Goal: Task Accomplishment & Management: Use online tool/utility

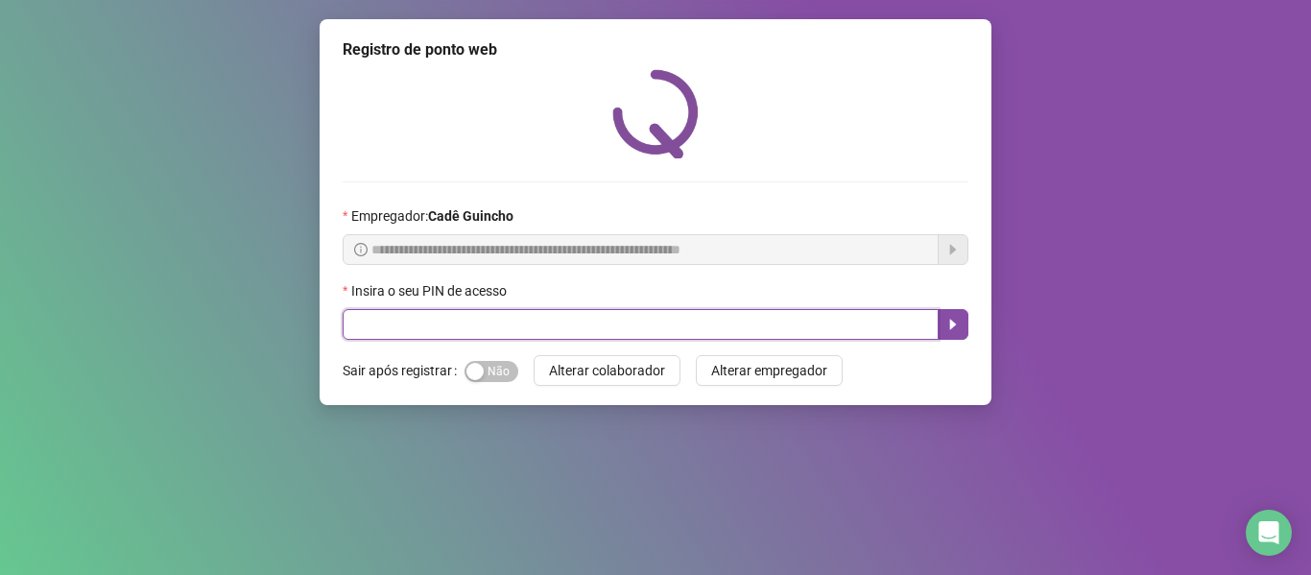
click at [550, 319] on input "text" at bounding box center [641, 324] width 596 height 31
type input "*****"
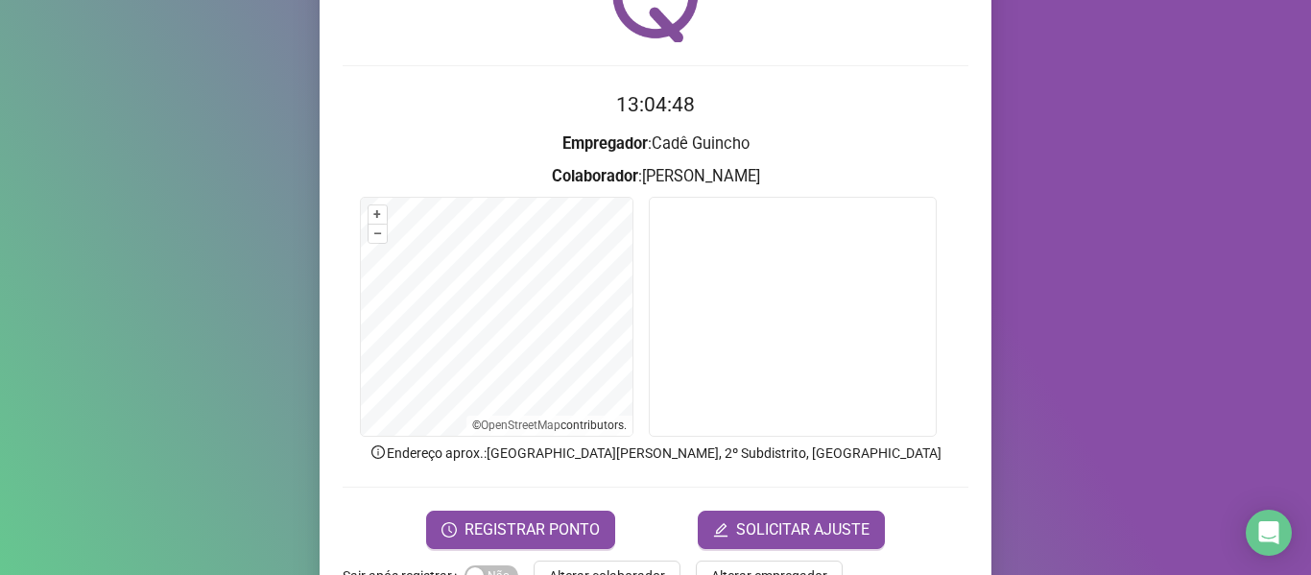
scroll to position [175, 0]
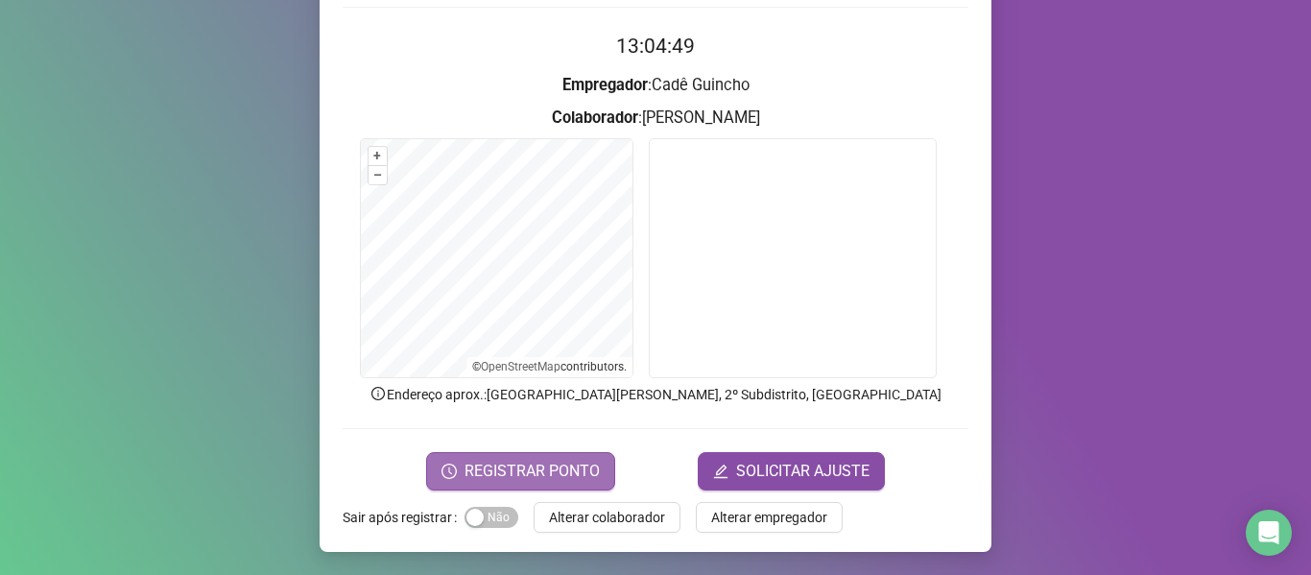
click at [488, 468] on span "REGISTRAR PONTO" at bounding box center [532, 471] width 135 height 23
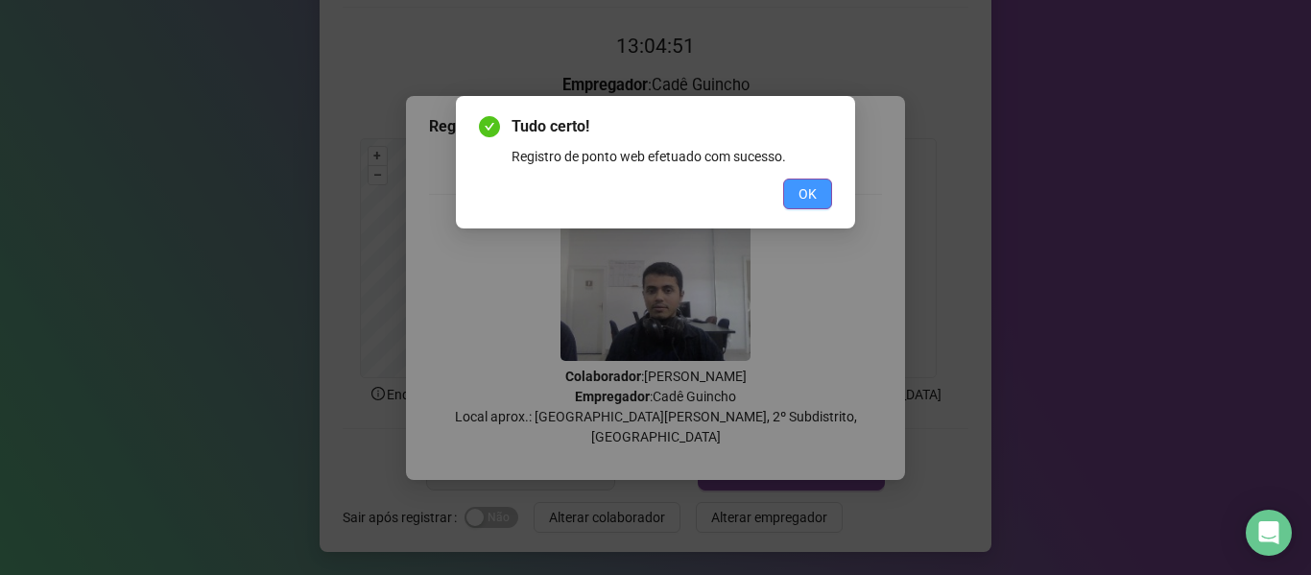
click at [800, 196] on button "OK" at bounding box center [807, 194] width 49 height 31
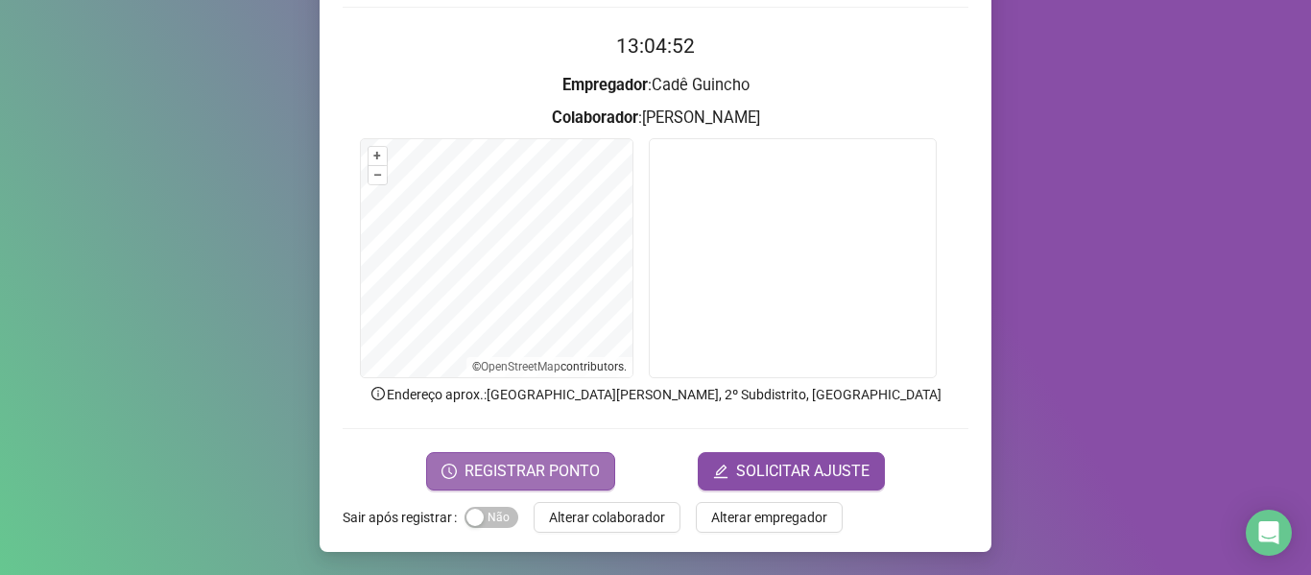
click at [539, 456] on button "REGISTRAR PONTO" at bounding box center [520, 471] width 189 height 38
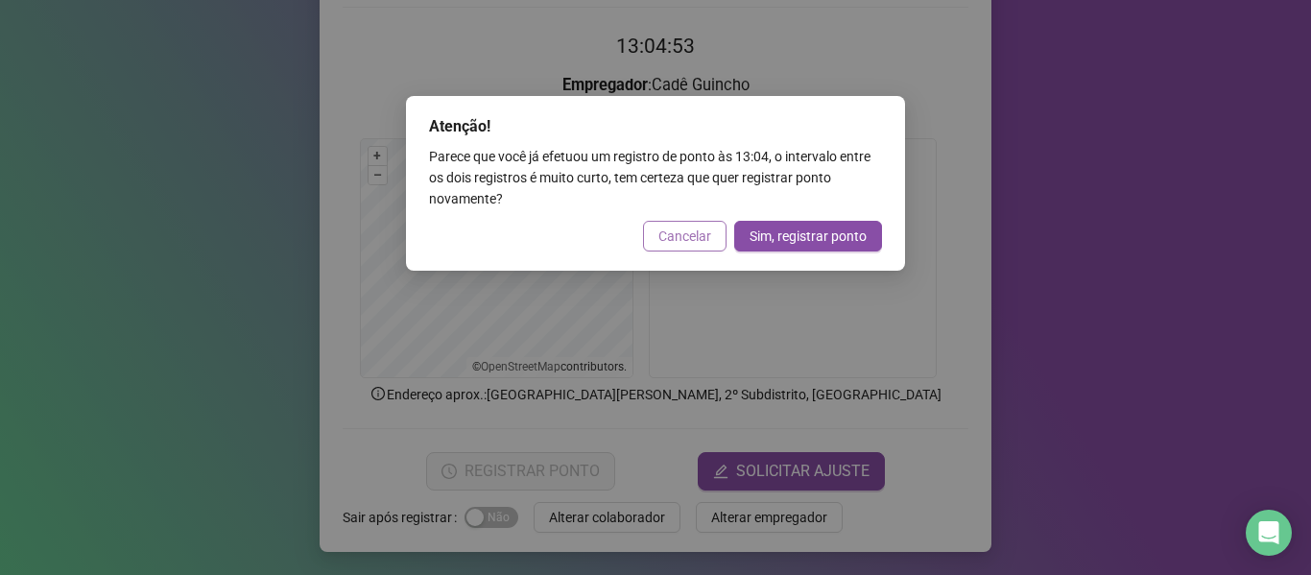
click at [664, 238] on span "Cancelar" at bounding box center [685, 236] width 53 height 21
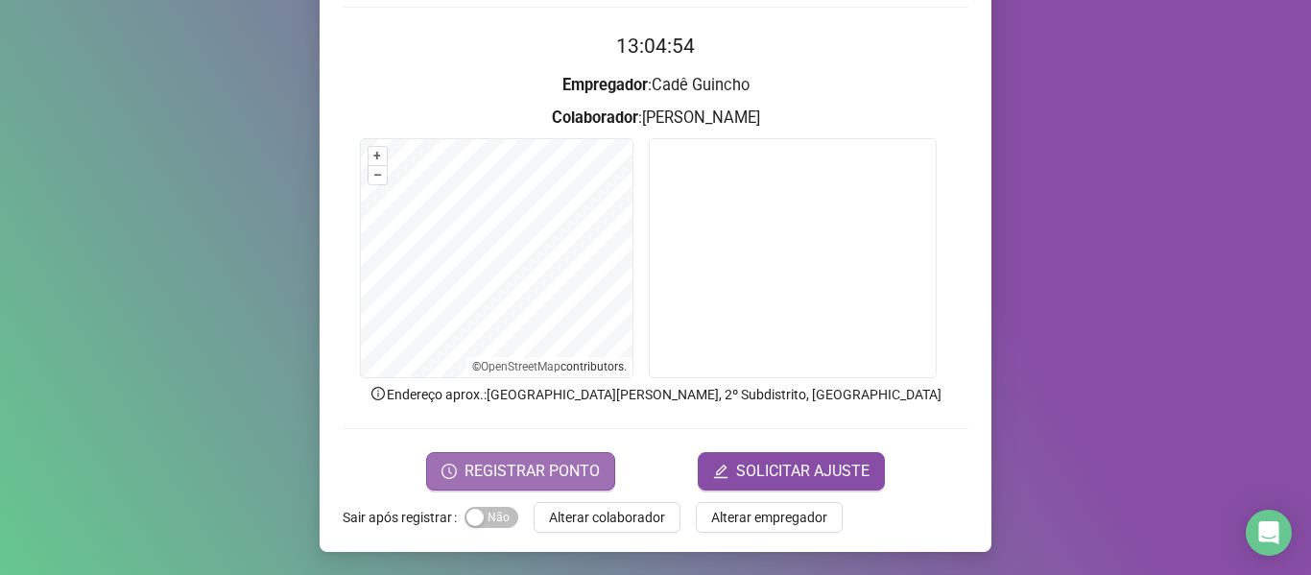
click at [518, 473] on span "REGISTRAR PONTO" at bounding box center [532, 471] width 135 height 23
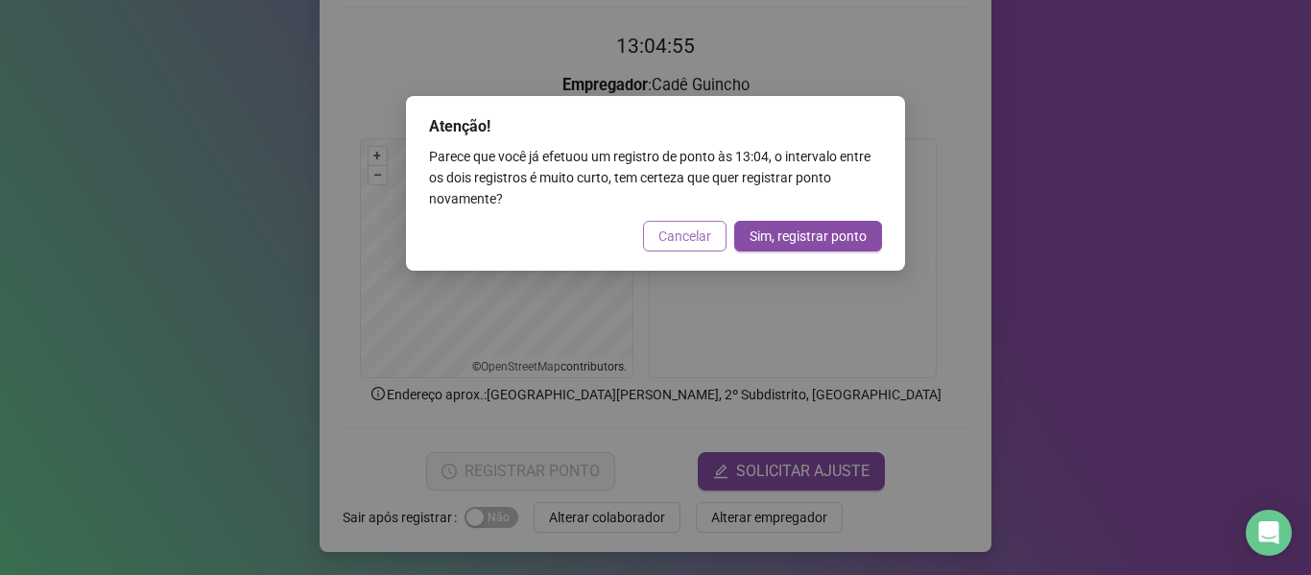
click at [674, 242] on span "Cancelar" at bounding box center [685, 236] width 53 height 21
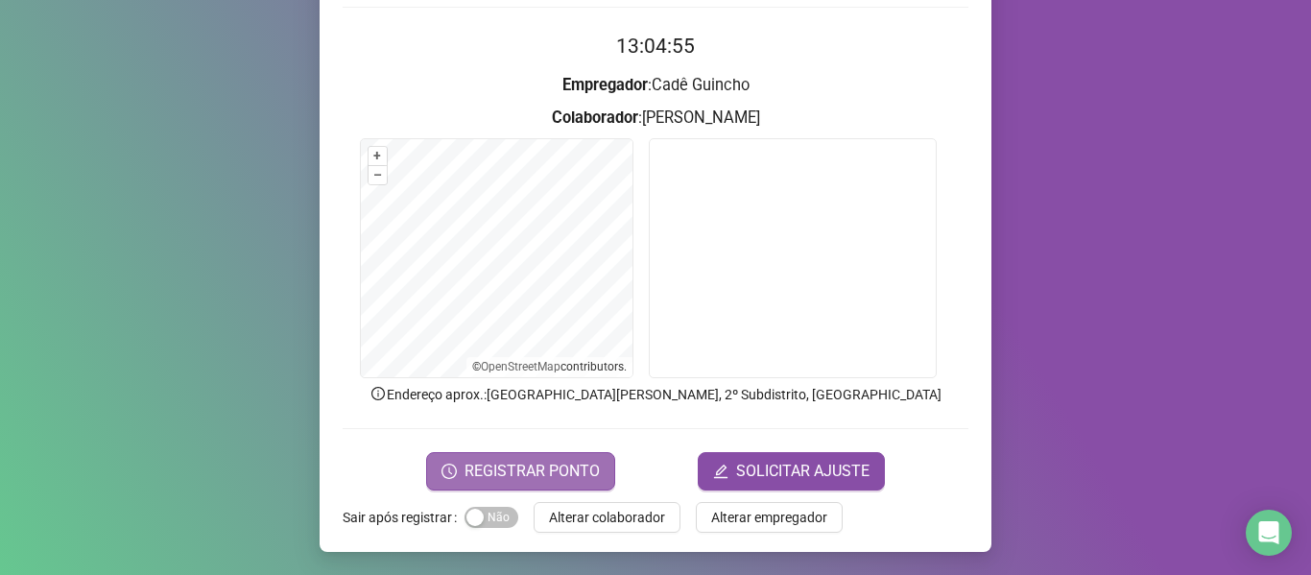
click at [530, 455] on button "REGISTRAR PONTO" at bounding box center [520, 471] width 189 height 38
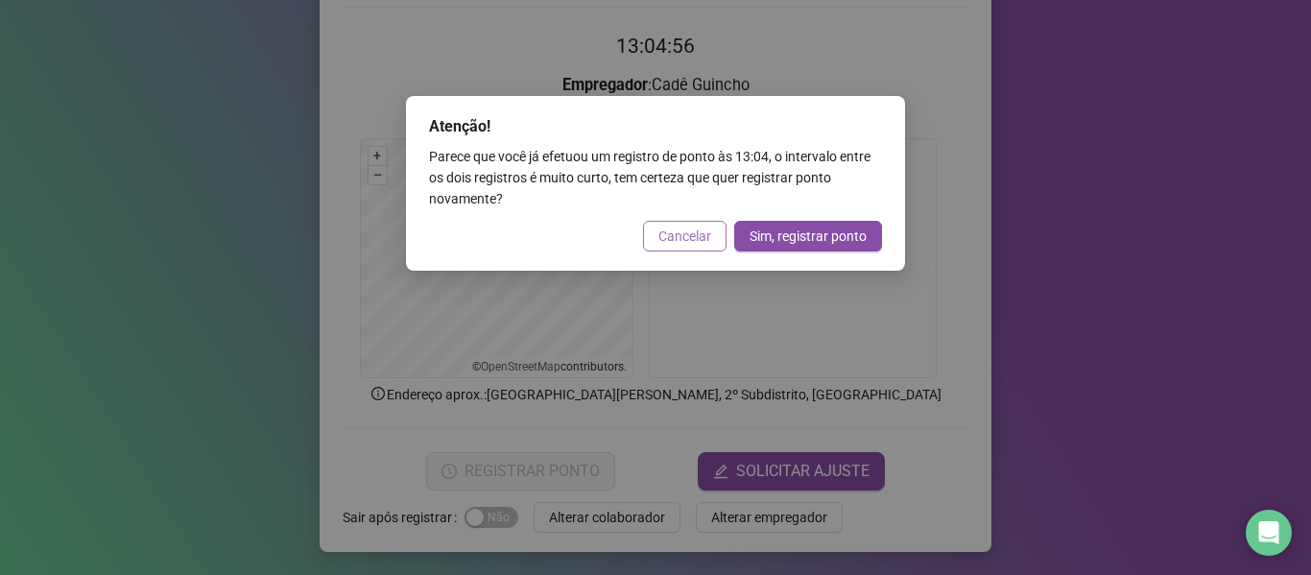
click at [695, 223] on button "Cancelar" at bounding box center [685, 236] width 84 height 31
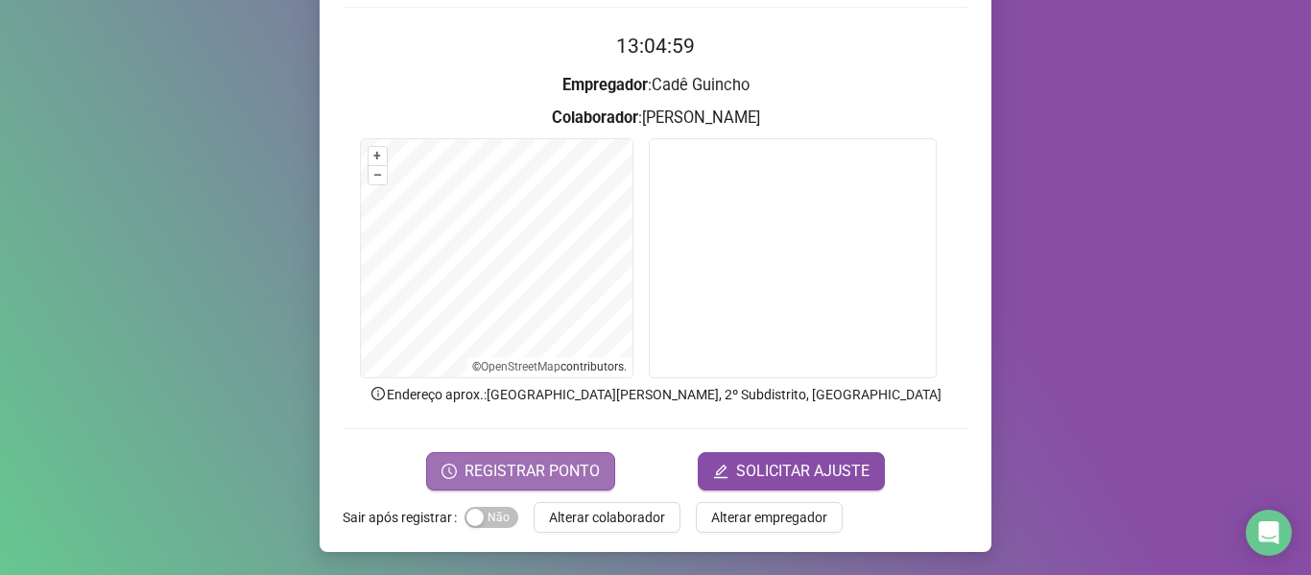
click at [535, 465] on span "REGISTRAR PONTO" at bounding box center [532, 471] width 135 height 23
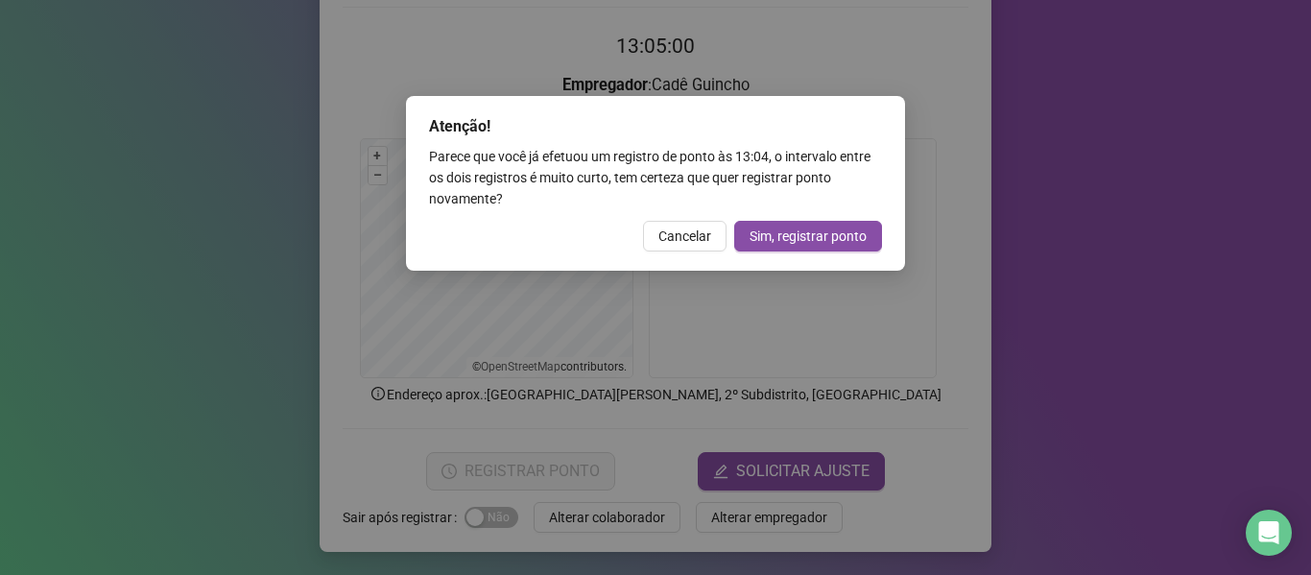
click at [680, 246] on button "Cancelar" at bounding box center [685, 236] width 84 height 31
